Goal: Information Seeking & Learning: Learn about a topic

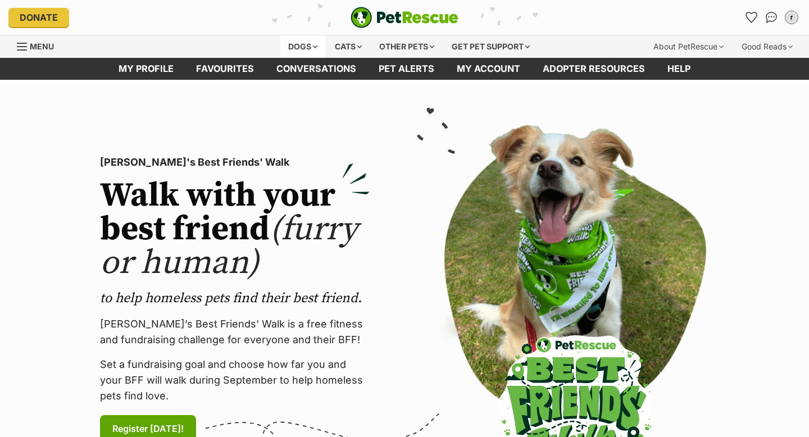
click at [291, 40] on div "Dogs" at bounding box center [302, 46] width 45 height 22
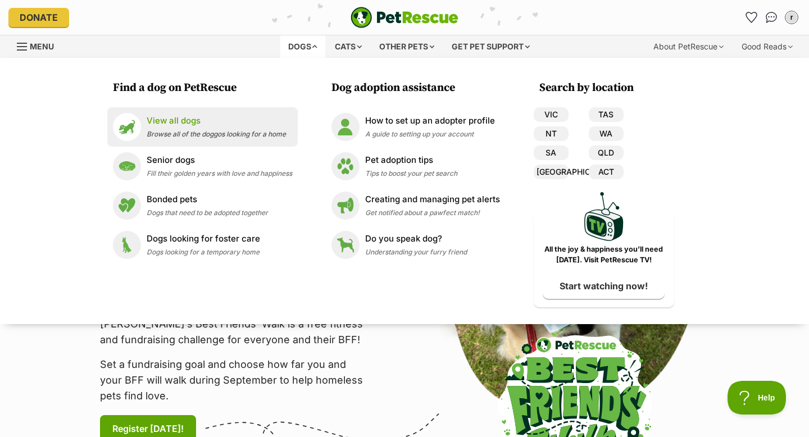
click at [200, 122] on p "View all dogs" at bounding box center [216, 121] width 139 height 13
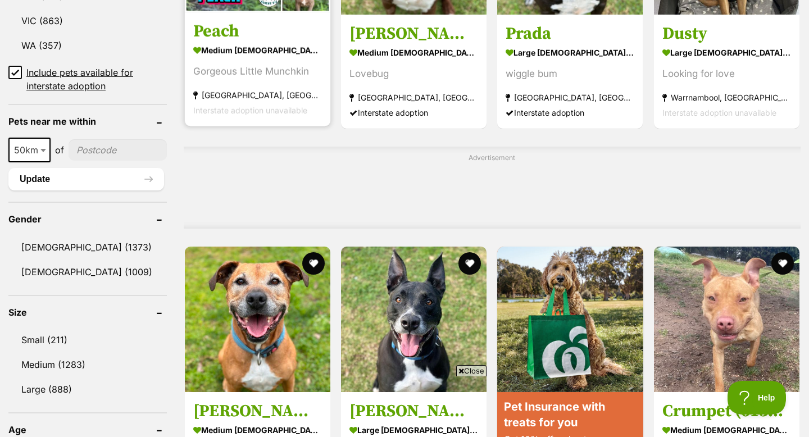
scroll to position [776, 0]
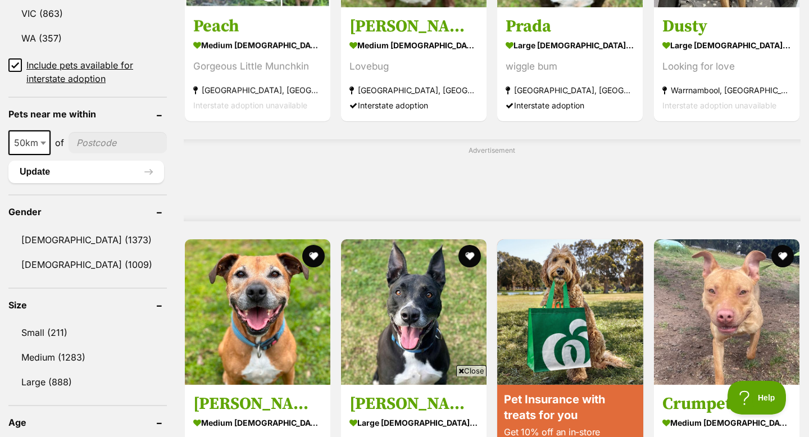
click at [462, 373] on icon at bounding box center [462, 371] width 6 height 7
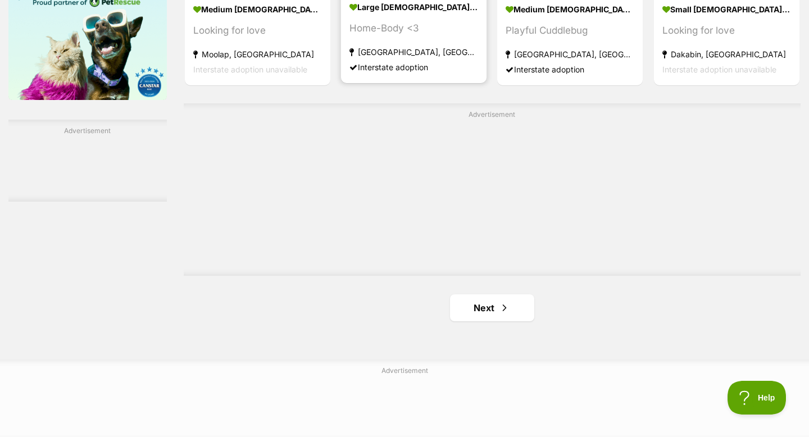
scroll to position [1860, 0]
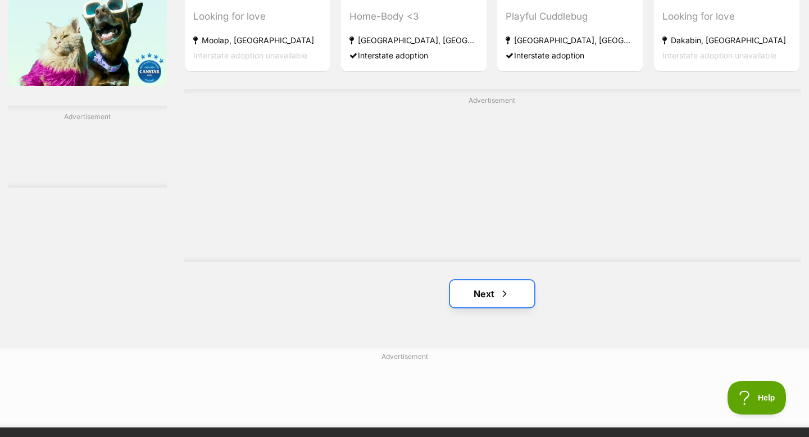
click at [486, 294] on link "Next" at bounding box center [492, 293] width 84 height 27
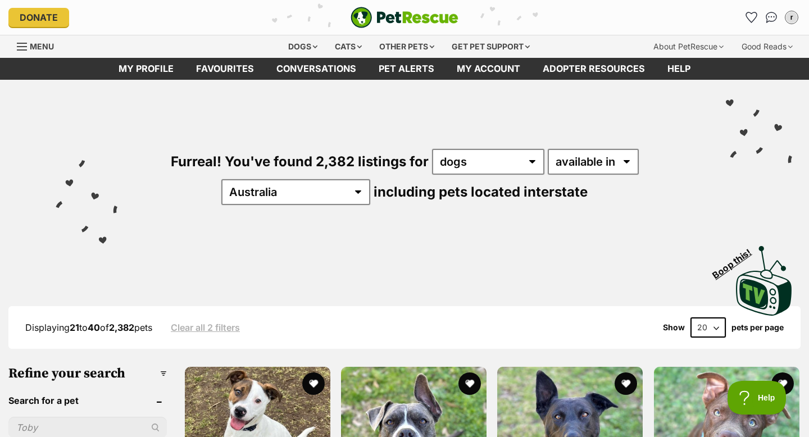
click at [715, 326] on select "20 40 60" at bounding box center [708, 328] width 35 height 20
select select "60"
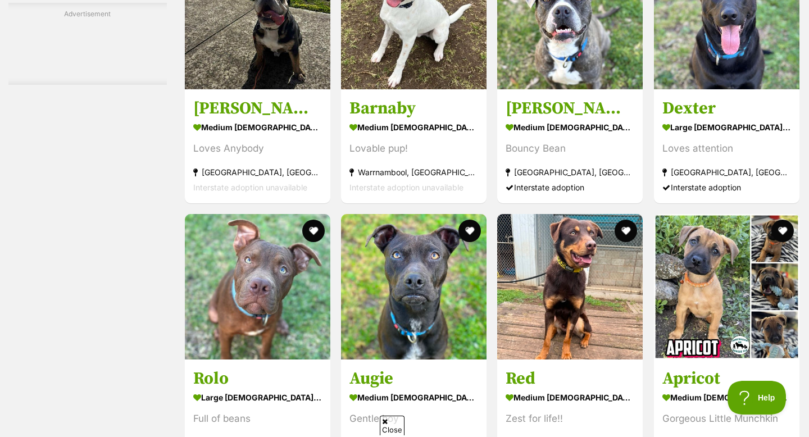
scroll to position [2145, 0]
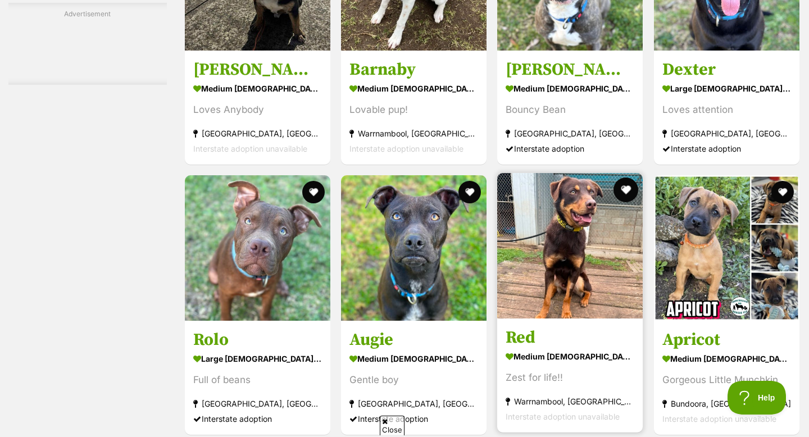
click at [628, 189] on button "favourite" at bounding box center [626, 190] width 25 height 25
click at [608, 219] on img at bounding box center [570, 246] width 146 height 146
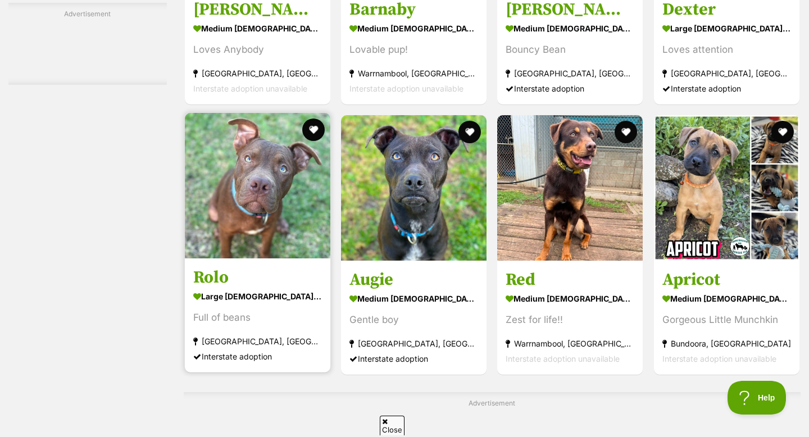
scroll to position [2208, 0]
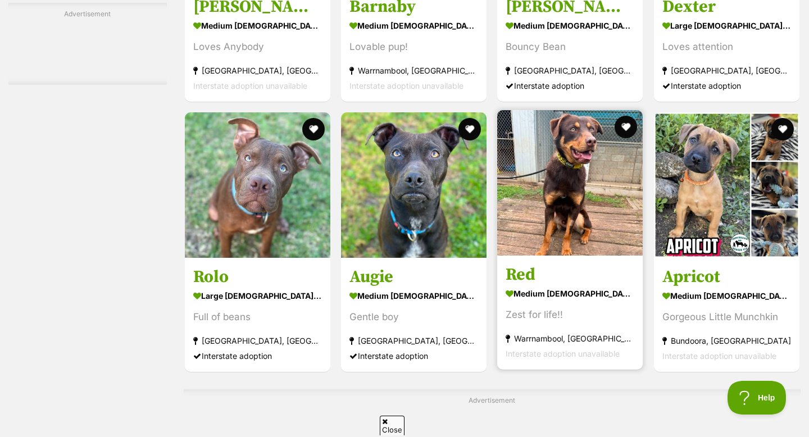
click at [556, 234] on img at bounding box center [570, 183] width 146 height 146
click at [629, 126] on button "favourite" at bounding box center [626, 127] width 25 height 25
click at [624, 126] on button "favourite" at bounding box center [626, 127] width 25 height 25
click at [633, 128] on button "favourite" at bounding box center [626, 127] width 25 height 25
click at [588, 176] on img at bounding box center [570, 183] width 146 height 146
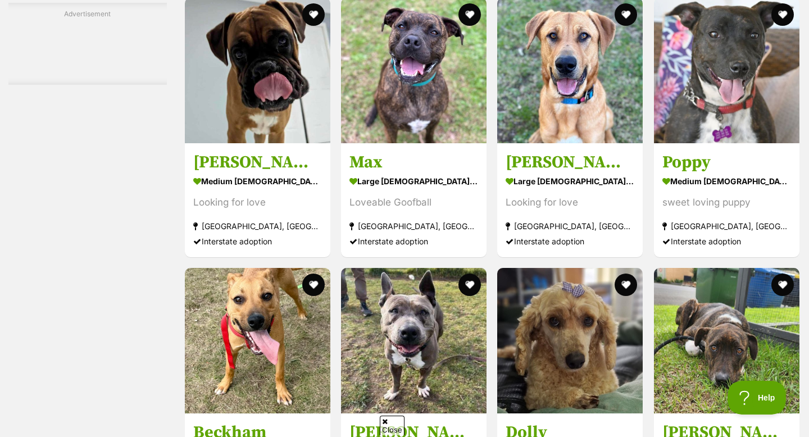
scroll to position [3088, 0]
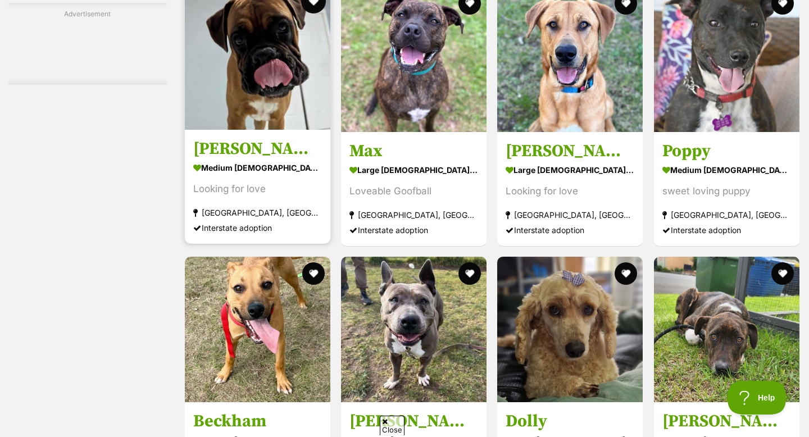
click at [309, 4] on button "favourite" at bounding box center [313, 1] width 25 height 25
click at [284, 61] on img at bounding box center [258, 57] width 146 height 146
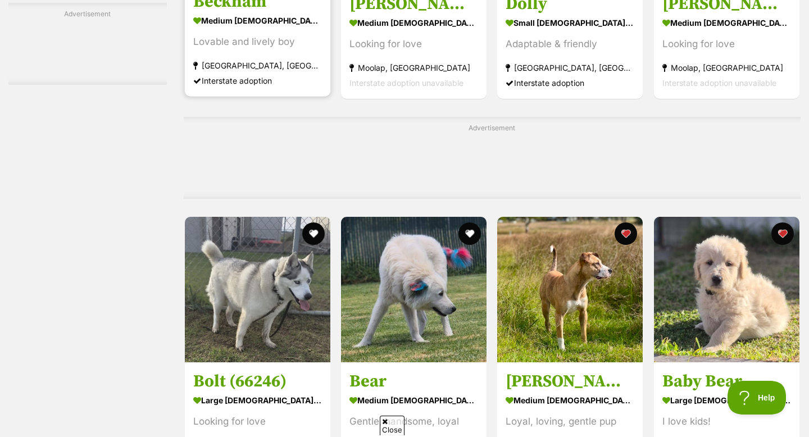
scroll to position [3528, 0]
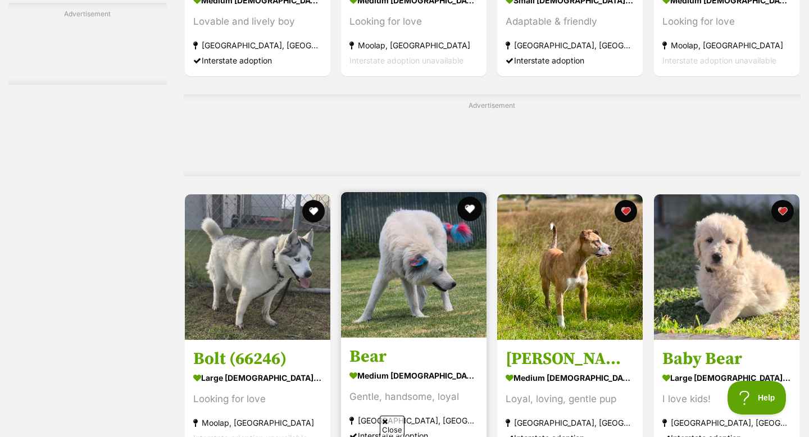
click at [473, 211] on button "favourite" at bounding box center [469, 209] width 25 height 25
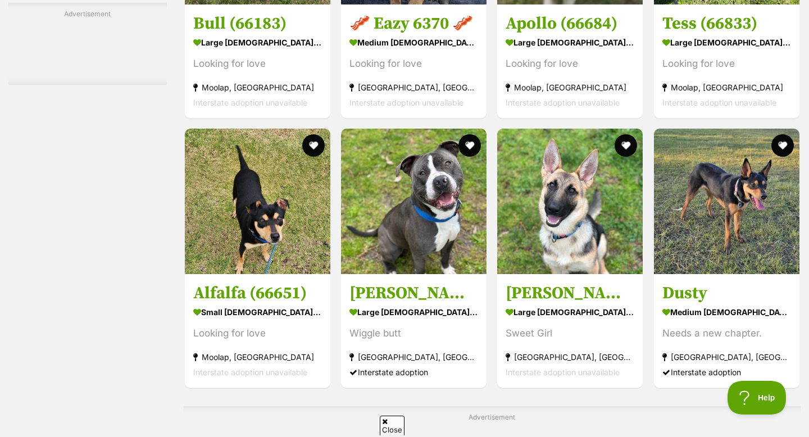
scroll to position [4266, 0]
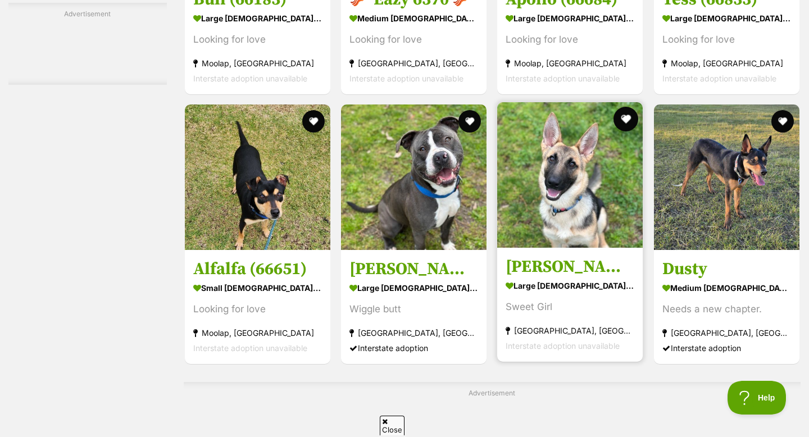
click at [622, 128] on button "favourite" at bounding box center [626, 119] width 25 height 25
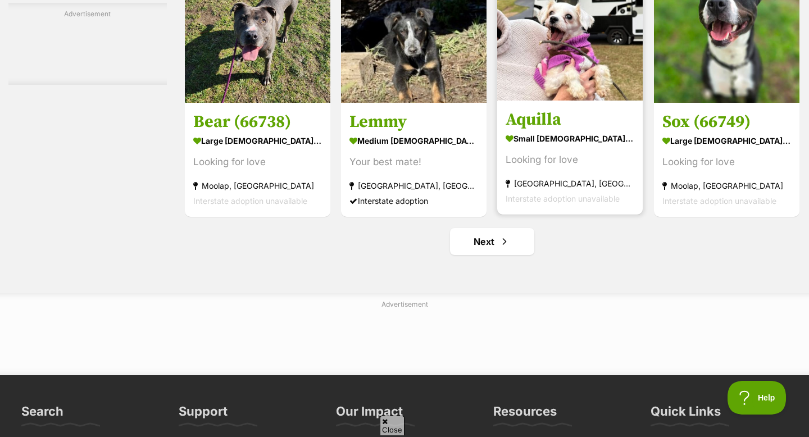
scroll to position [5172, 0]
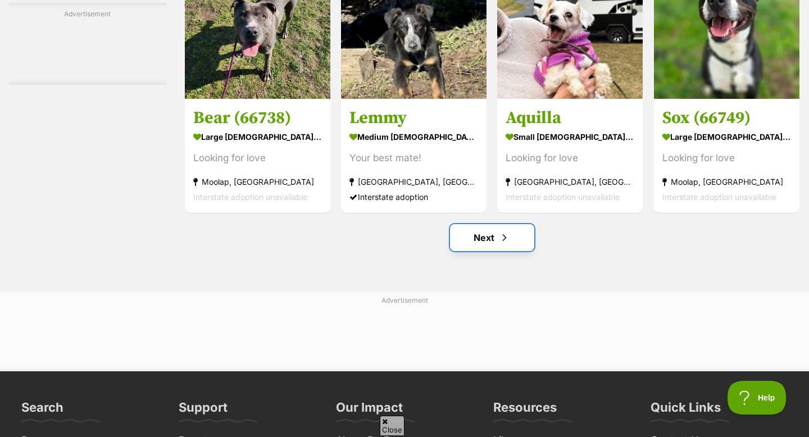
click at [492, 246] on link "Next" at bounding box center [492, 237] width 84 height 27
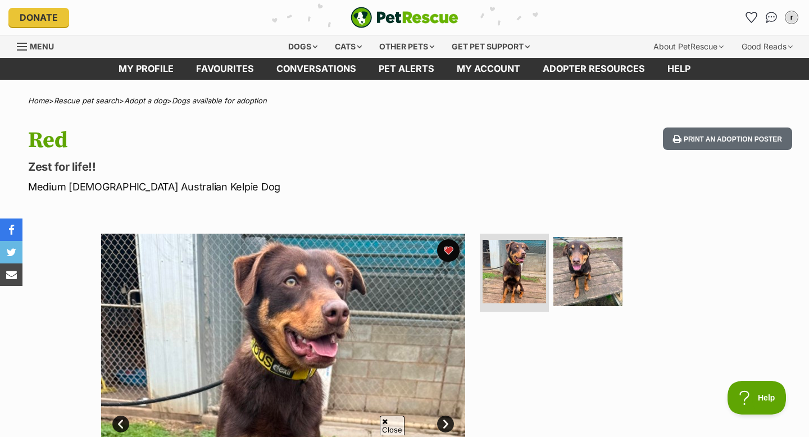
scroll to position [131, 0]
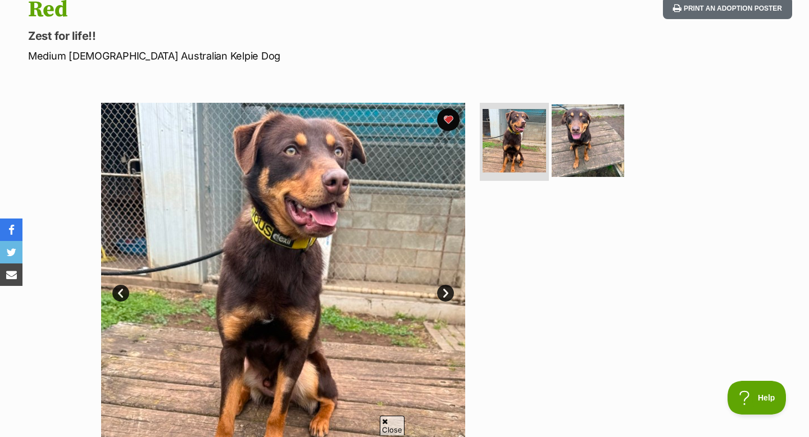
click at [595, 143] on img at bounding box center [588, 140] width 72 height 72
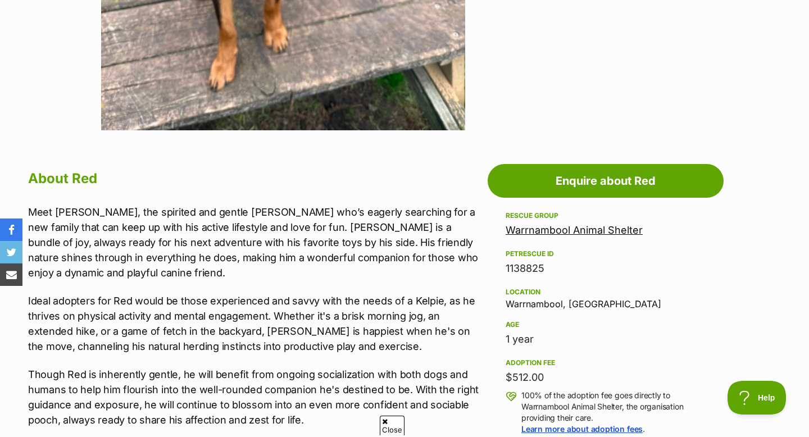
scroll to position [481, 0]
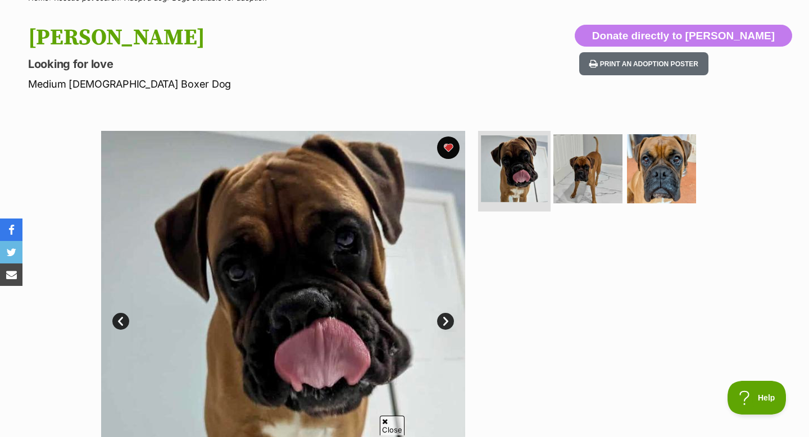
scroll to position [120, 0]
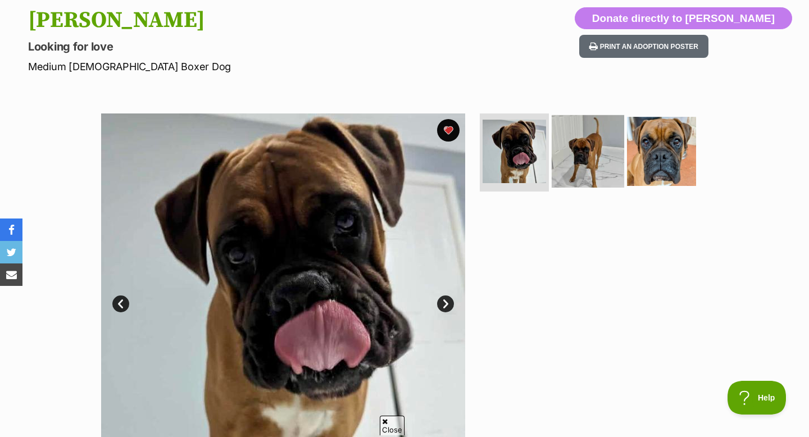
click at [552, 134] on img at bounding box center [588, 151] width 72 height 72
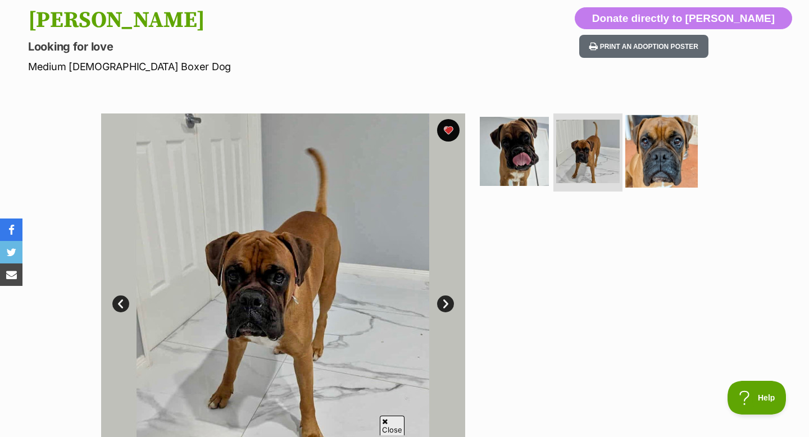
click at [653, 155] on img at bounding box center [662, 151] width 72 height 72
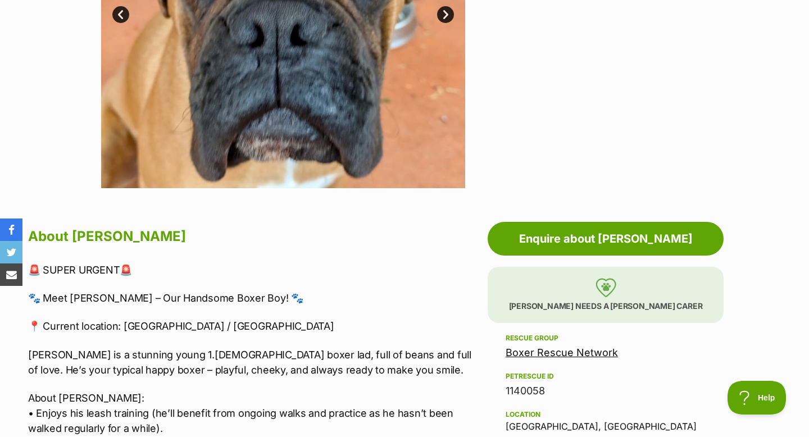
scroll to position [0, 0]
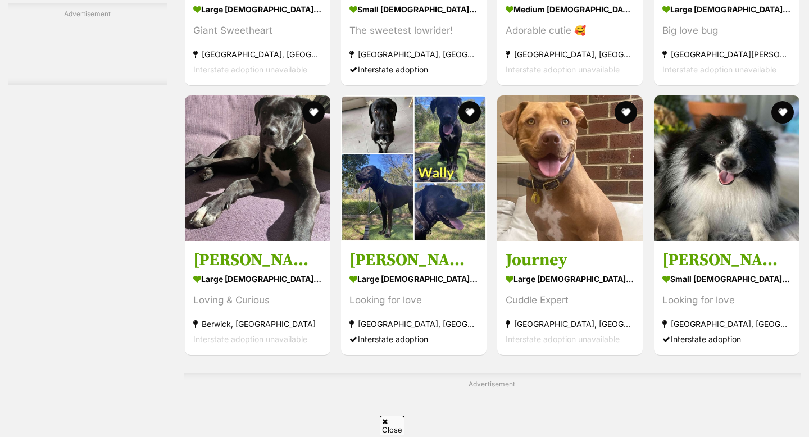
scroll to position [2599, 0]
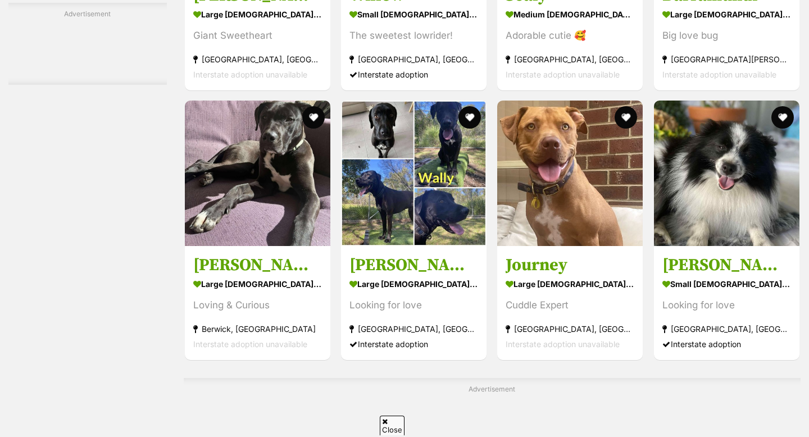
scroll to position [2590, 0]
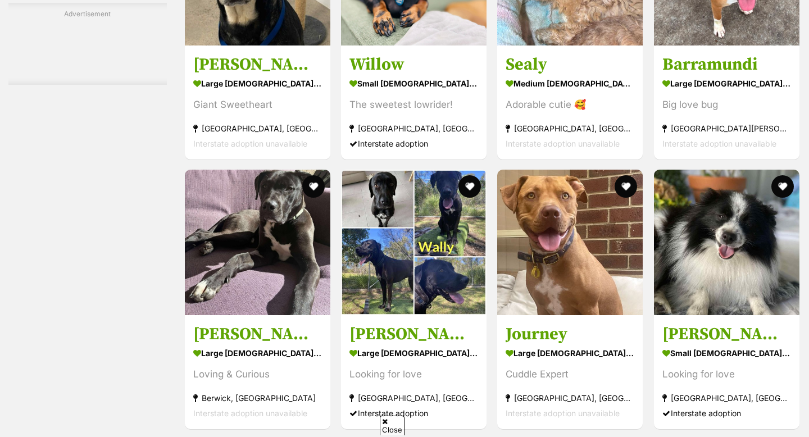
scroll to position [2527, 0]
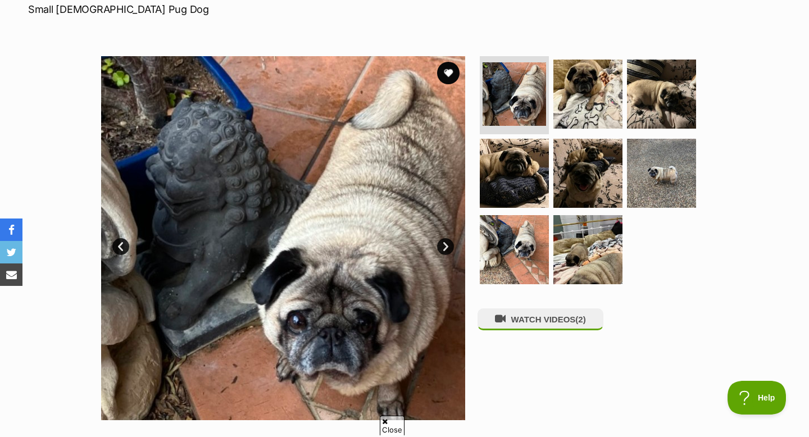
scroll to position [178, 0]
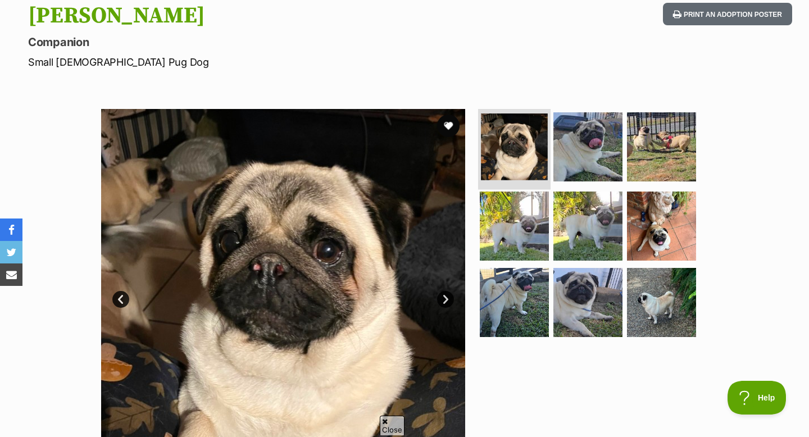
scroll to position [124, 0]
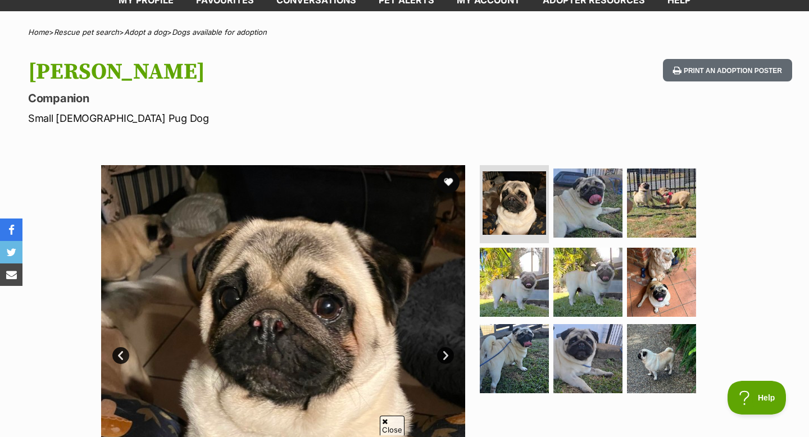
scroll to position [71, 0]
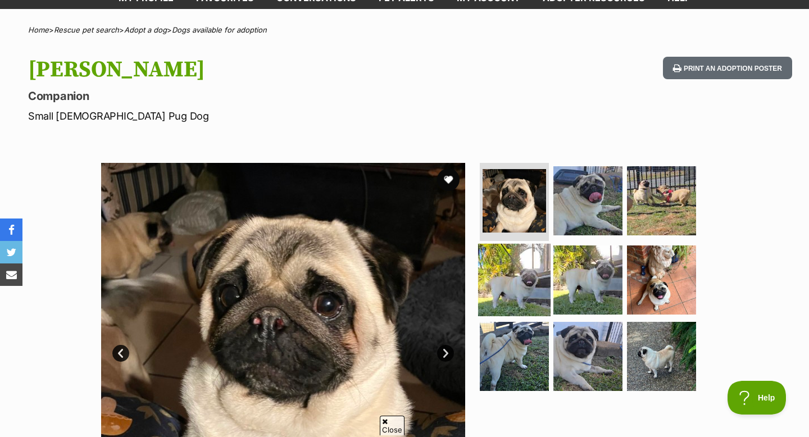
click at [523, 273] on img at bounding box center [514, 280] width 72 height 72
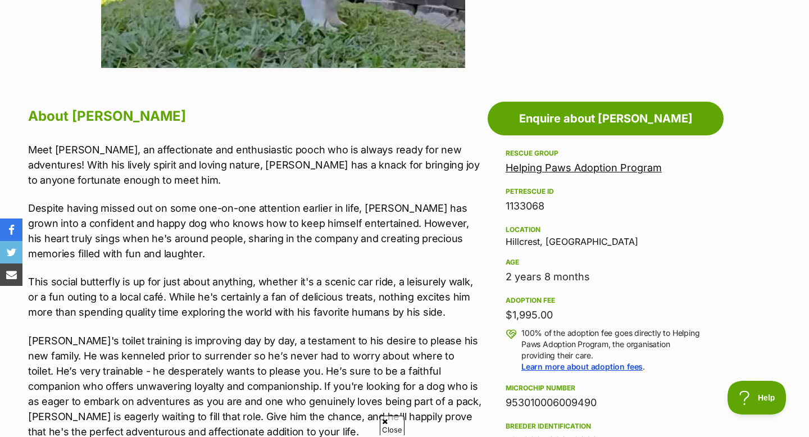
scroll to position [534, 0]
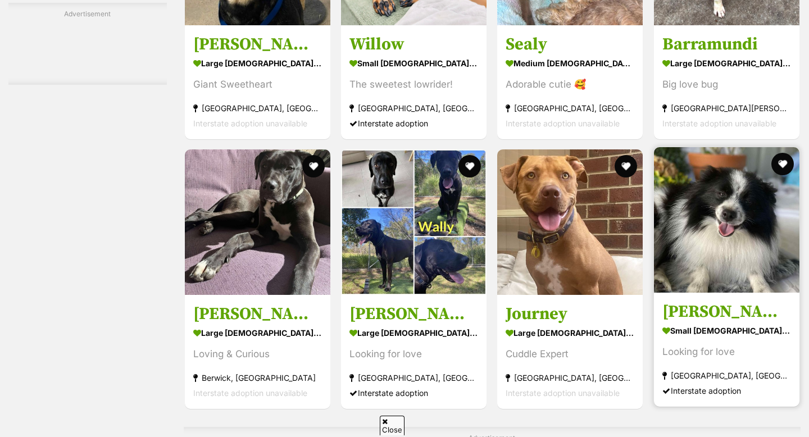
scroll to position [2560, 0]
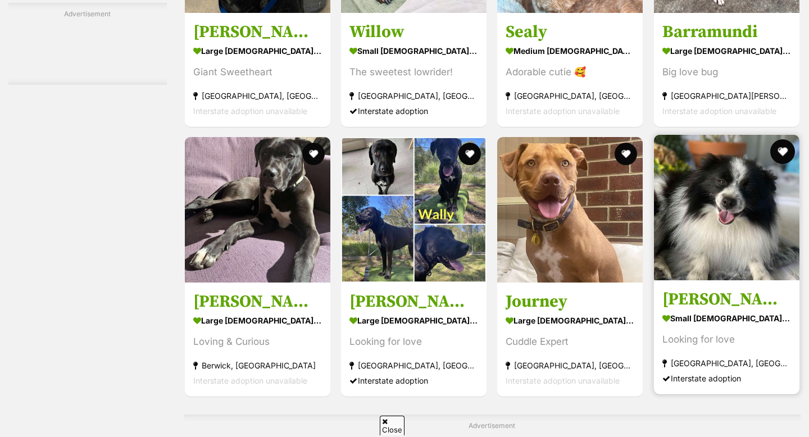
click at [783, 148] on button "favourite" at bounding box center [783, 151] width 25 height 25
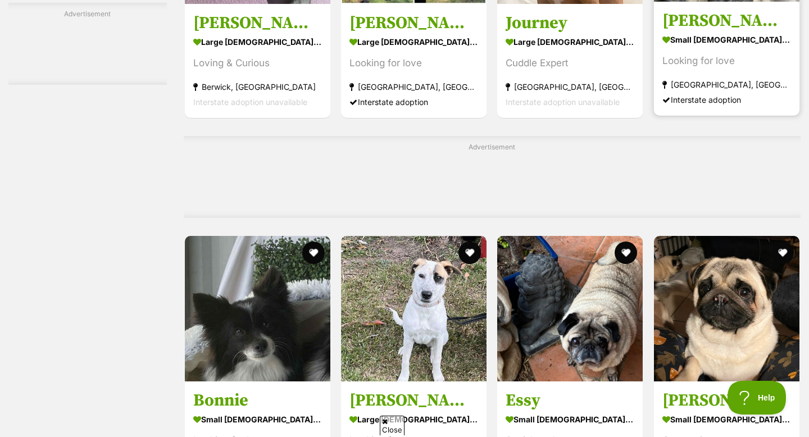
scroll to position [0, 0]
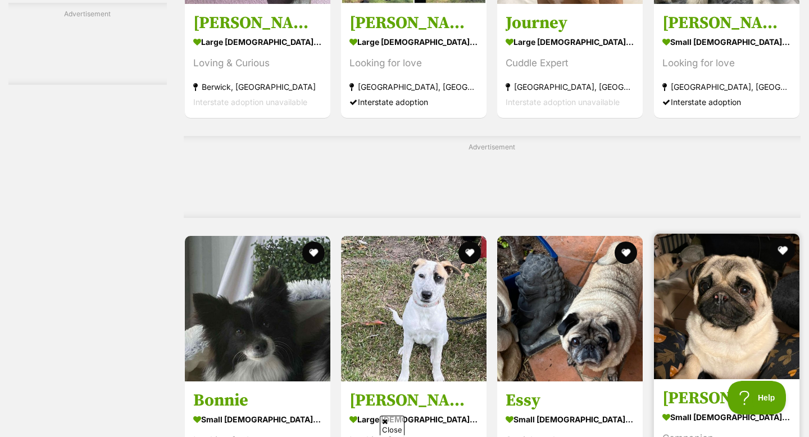
click at [779, 251] on button "favourite" at bounding box center [783, 250] width 25 height 25
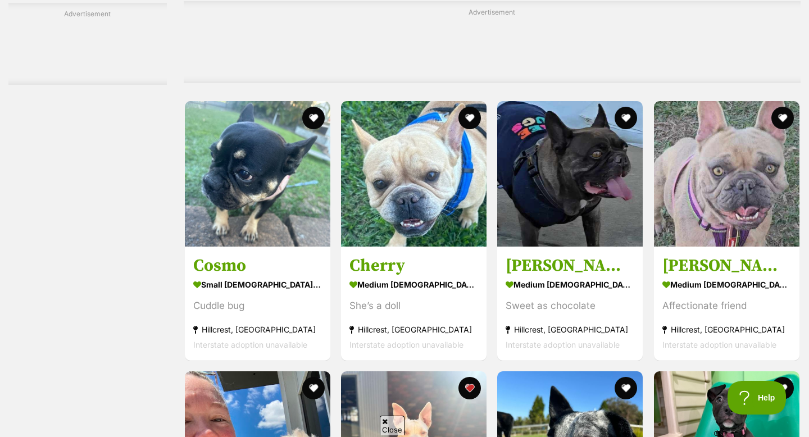
scroll to position [3476, 0]
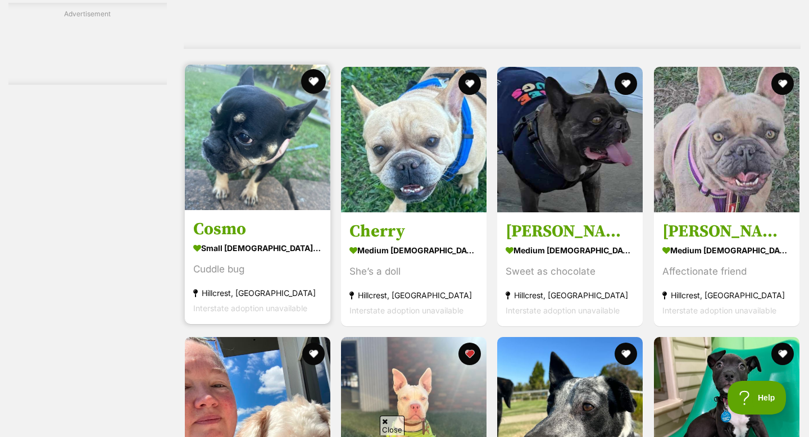
click at [303, 81] on button "favourite" at bounding box center [313, 81] width 25 height 25
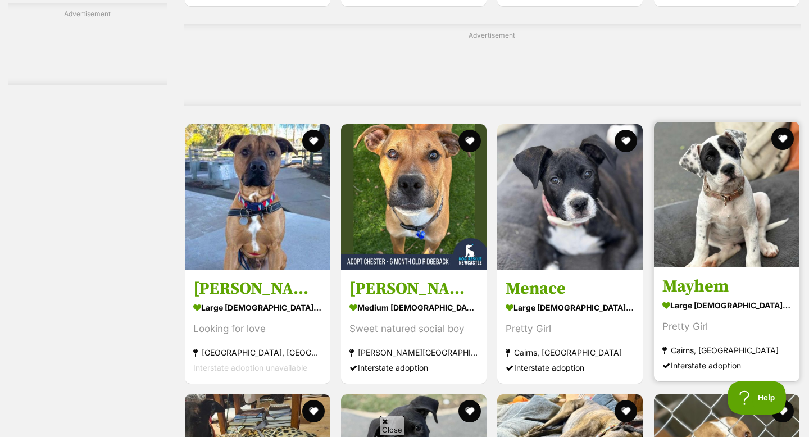
scroll to position [4450, 0]
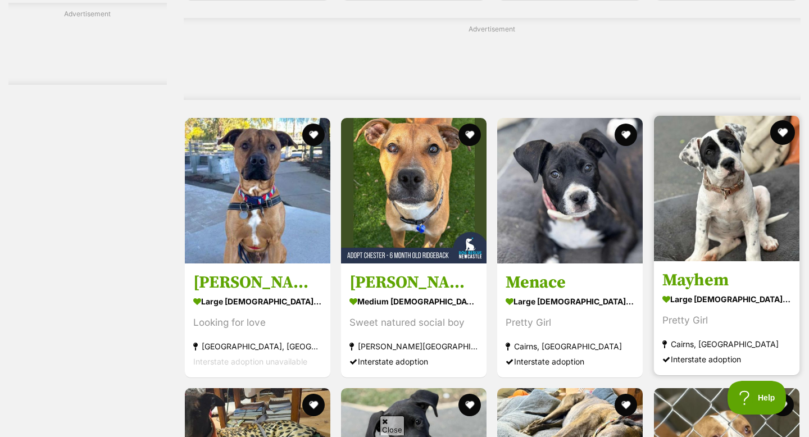
click at [787, 138] on button "favourite" at bounding box center [783, 132] width 25 height 25
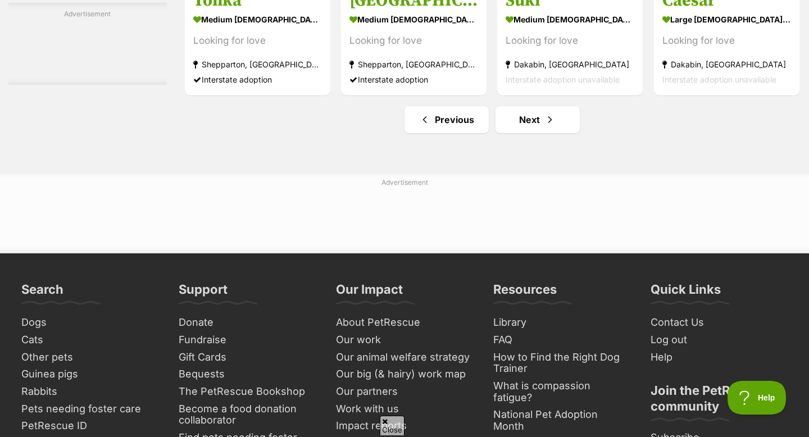
scroll to position [5390, 0]
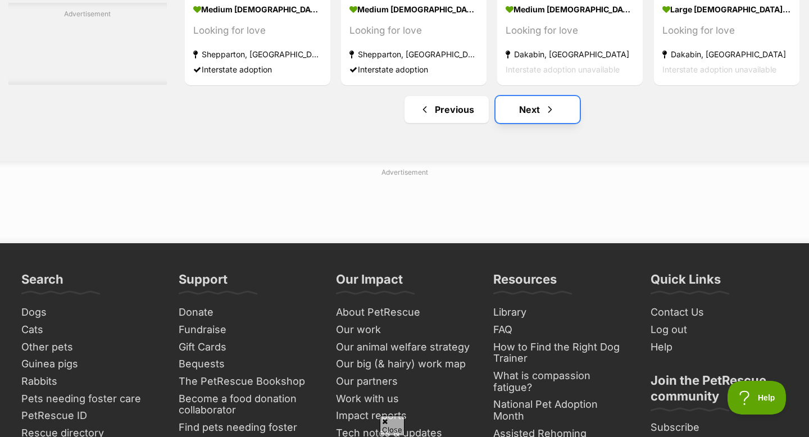
click at [518, 117] on link "Next" at bounding box center [538, 109] width 84 height 27
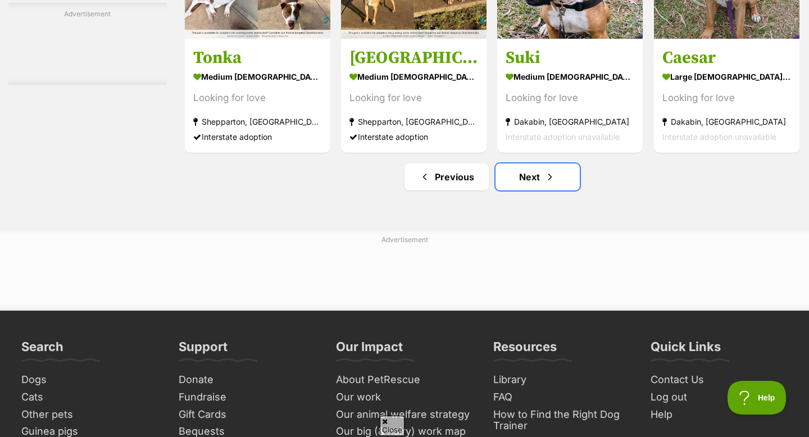
scroll to position [5301, 0]
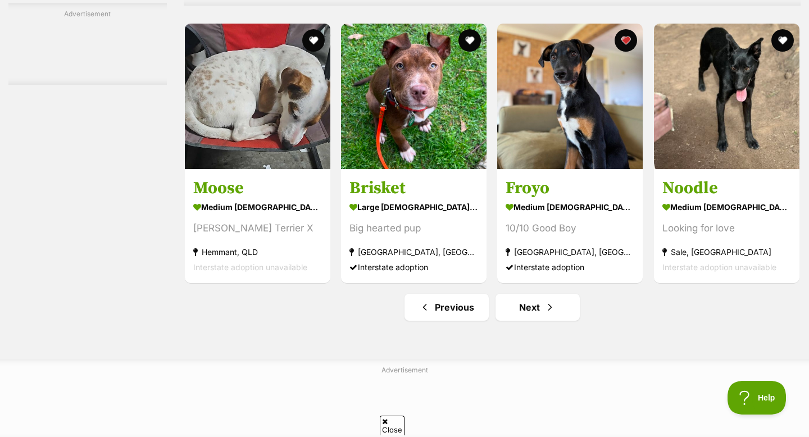
scroll to position [5181, 0]
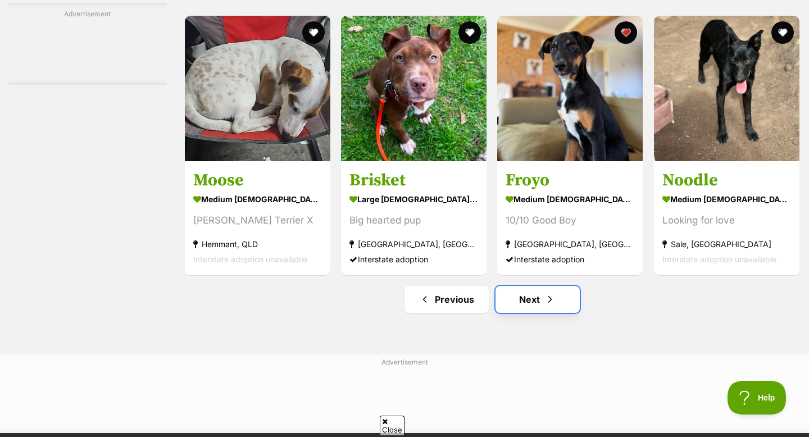
click at [528, 309] on link "Next" at bounding box center [538, 299] width 84 height 27
